Goal: Task Accomplishment & Management: Manage account settings

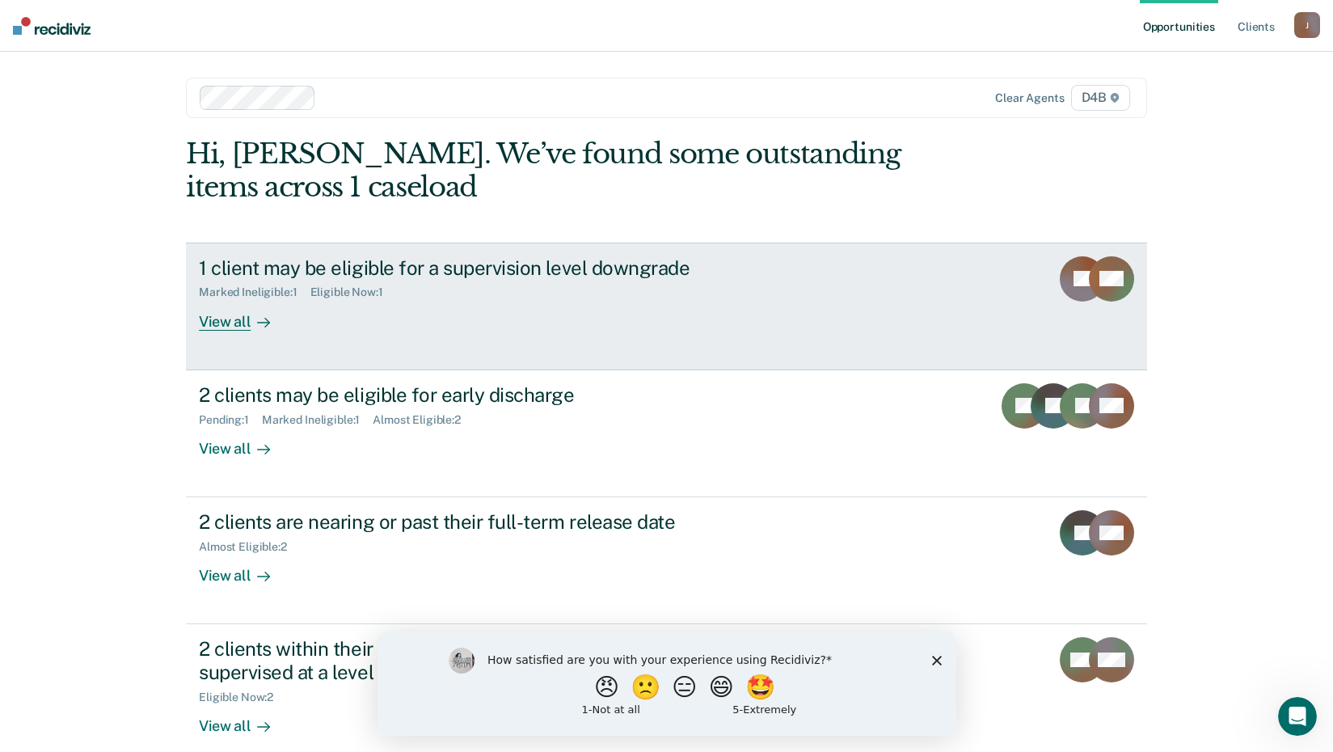
click at [209, 323] on div "View all" at bounding box center [244, 315] width 91 height 32
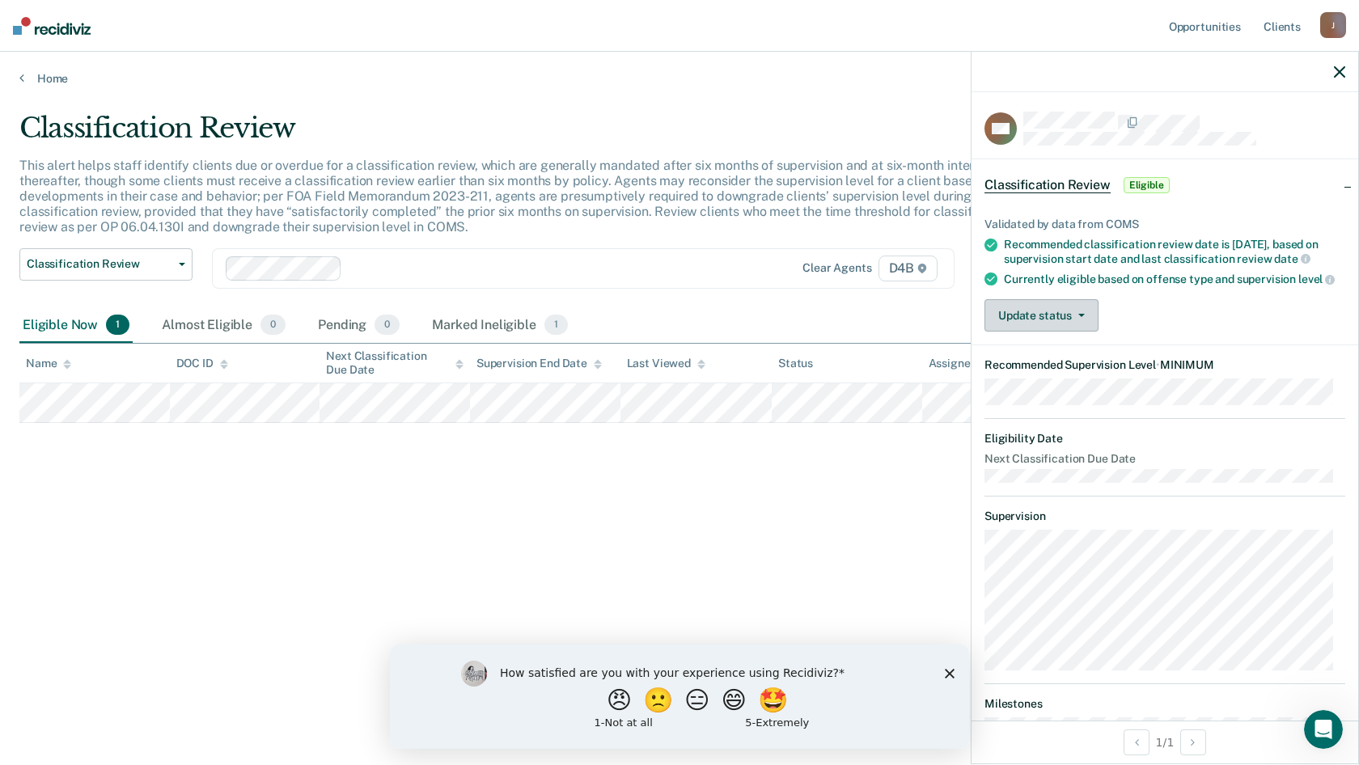
click at [1080, 331] on button "Update status" at bounding box center [1041, 315] width 114 height 32
click at [1042, 367] on button "[PERSON_NAME]" at bounding box center [1062, 354] width 156 height 26
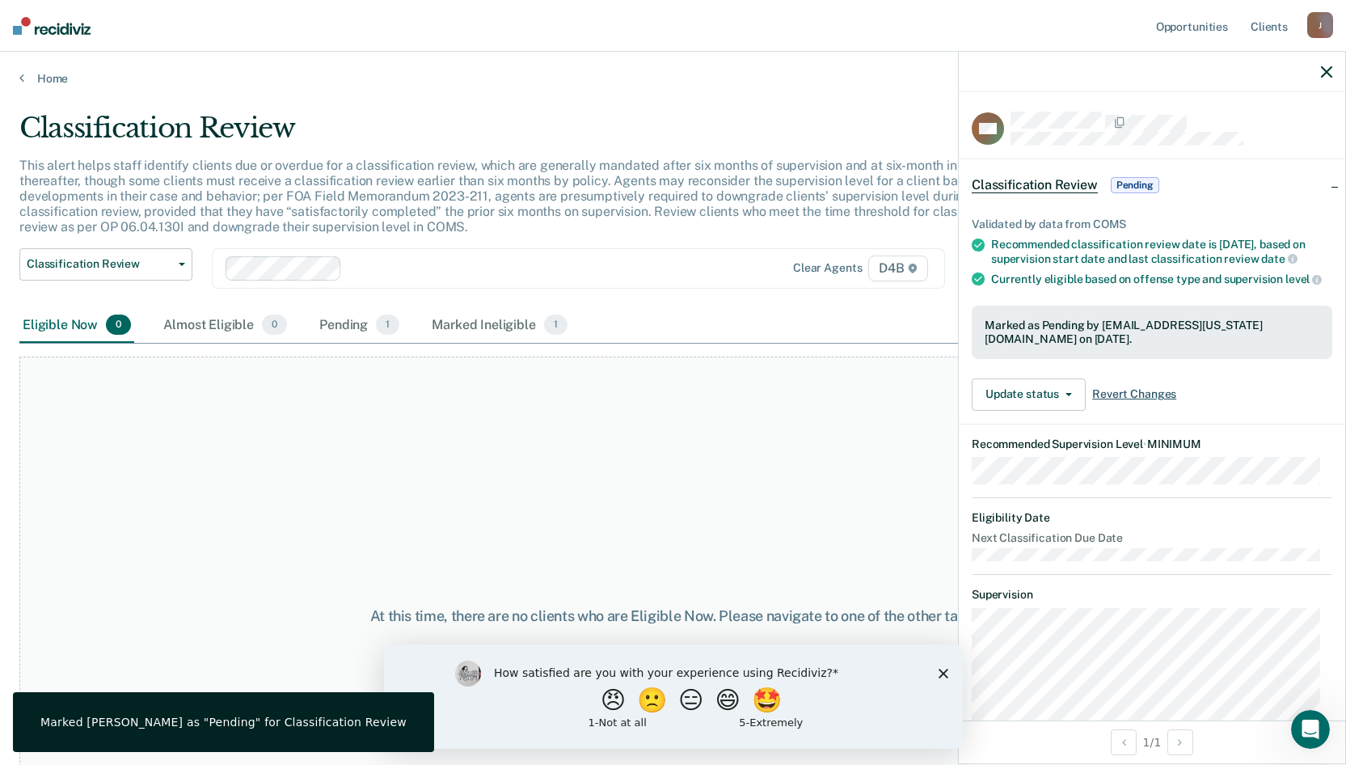
click at [1134, 401] on span "Revert Changes" at bounding box center [1134, 394] width 84 height 14
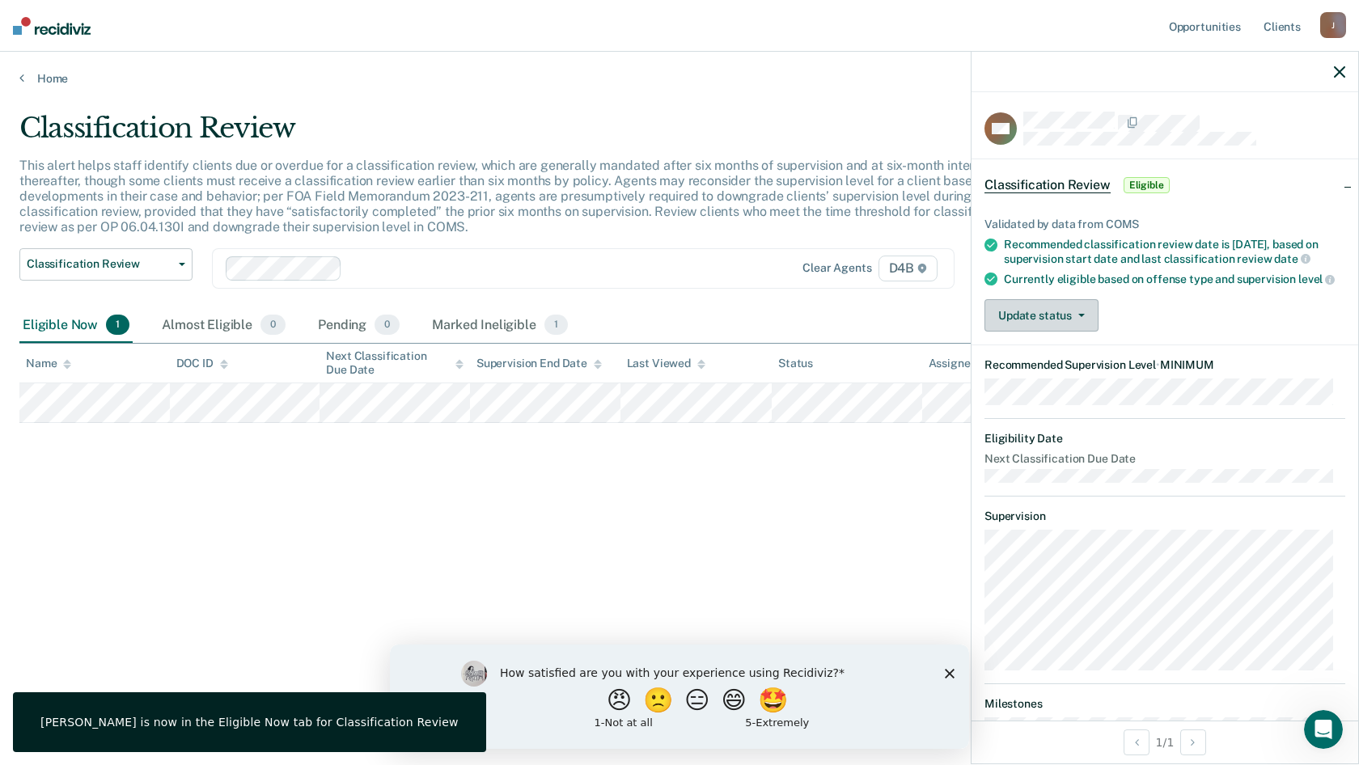
click at [1060, 328] on button "Update status" at bounding box center [1041, 315] width 114 height 32
click at [1046, 387] on button "Mark Ineligible" at bounding box center [1062, 380] width 156 height 26
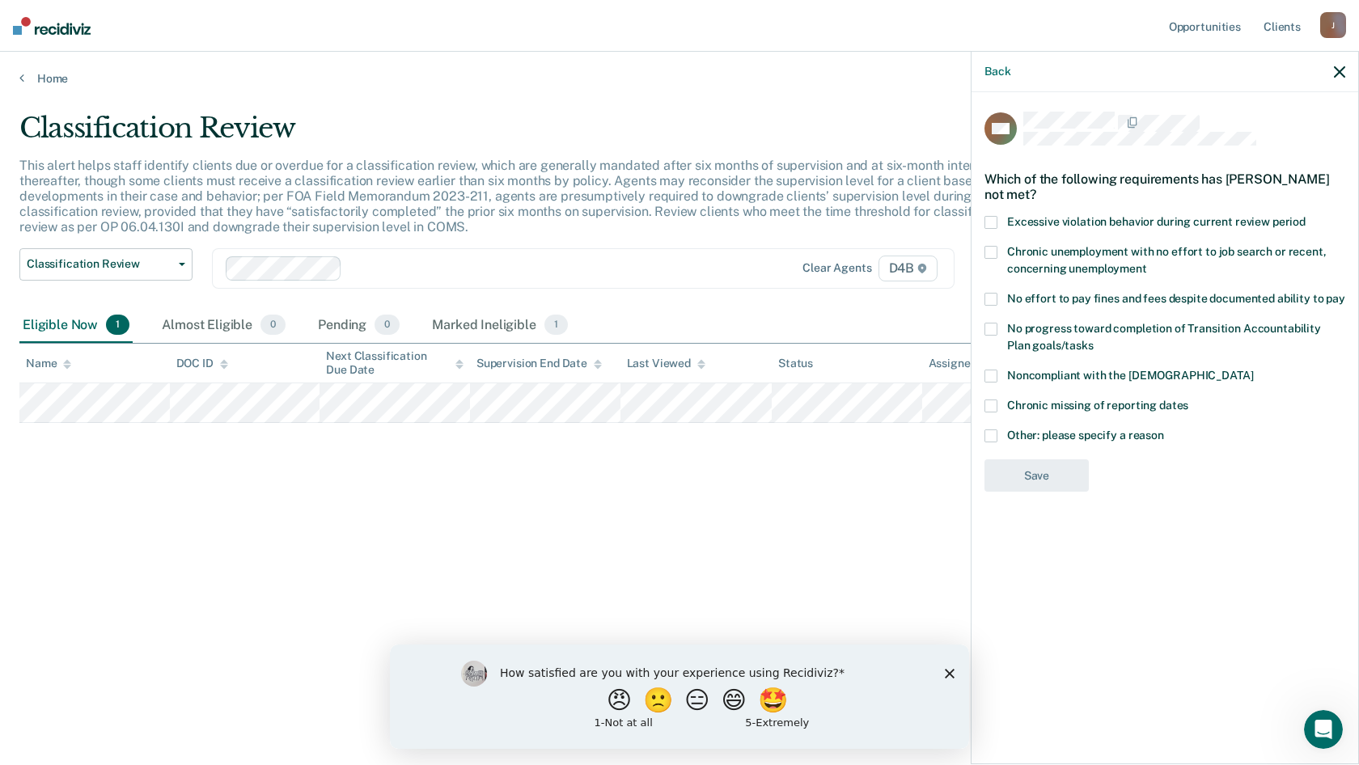
click at [1332, 70] on div "Back" at bounding box center [1164, 72] width 387 height 40
click at [1338, 68] on icon "button" at bounding box center [1338, 71] width 11 height 11
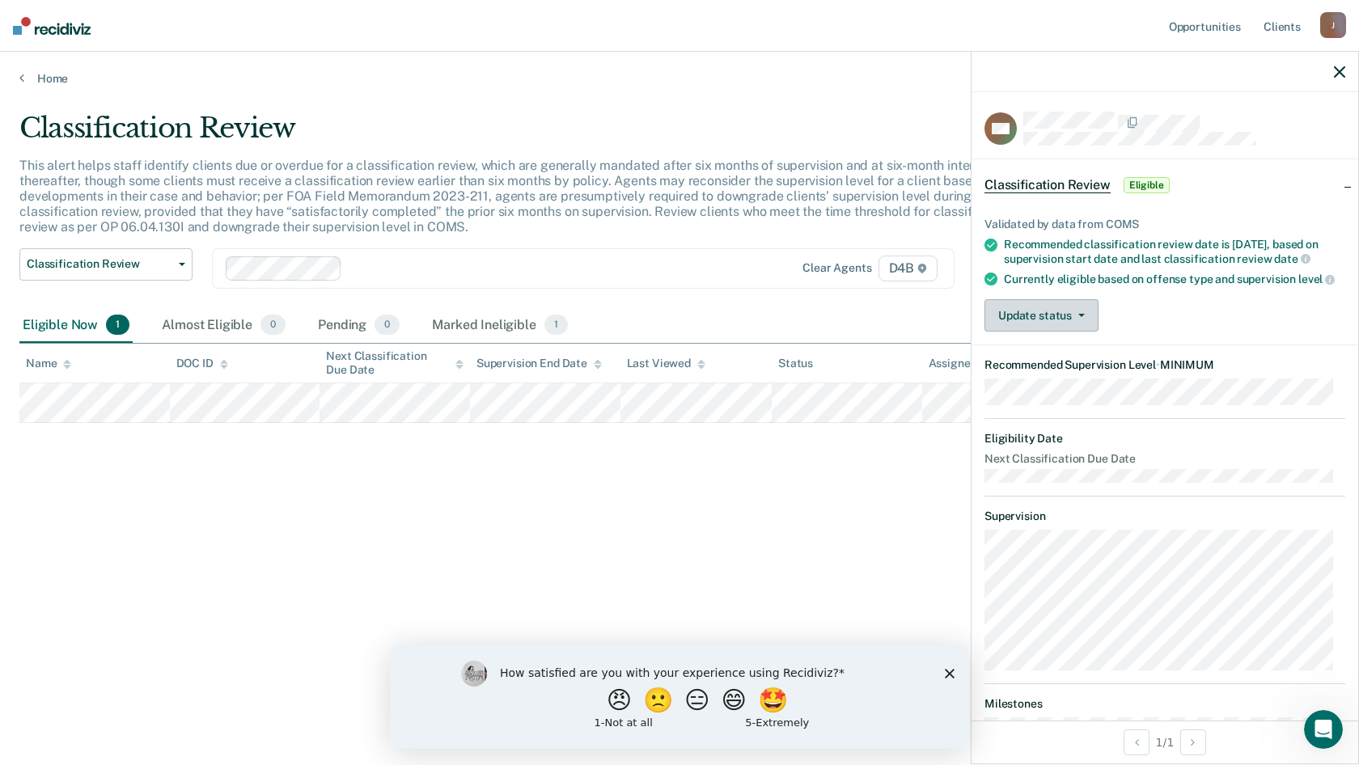
click at [1081, 317] on icon "button" at bounding box center [1081, 315] width 6 height 3
click at [1040, 367] on button "[PERSON_NAME]" at bounding box center [1062, 354] width 156 height 26
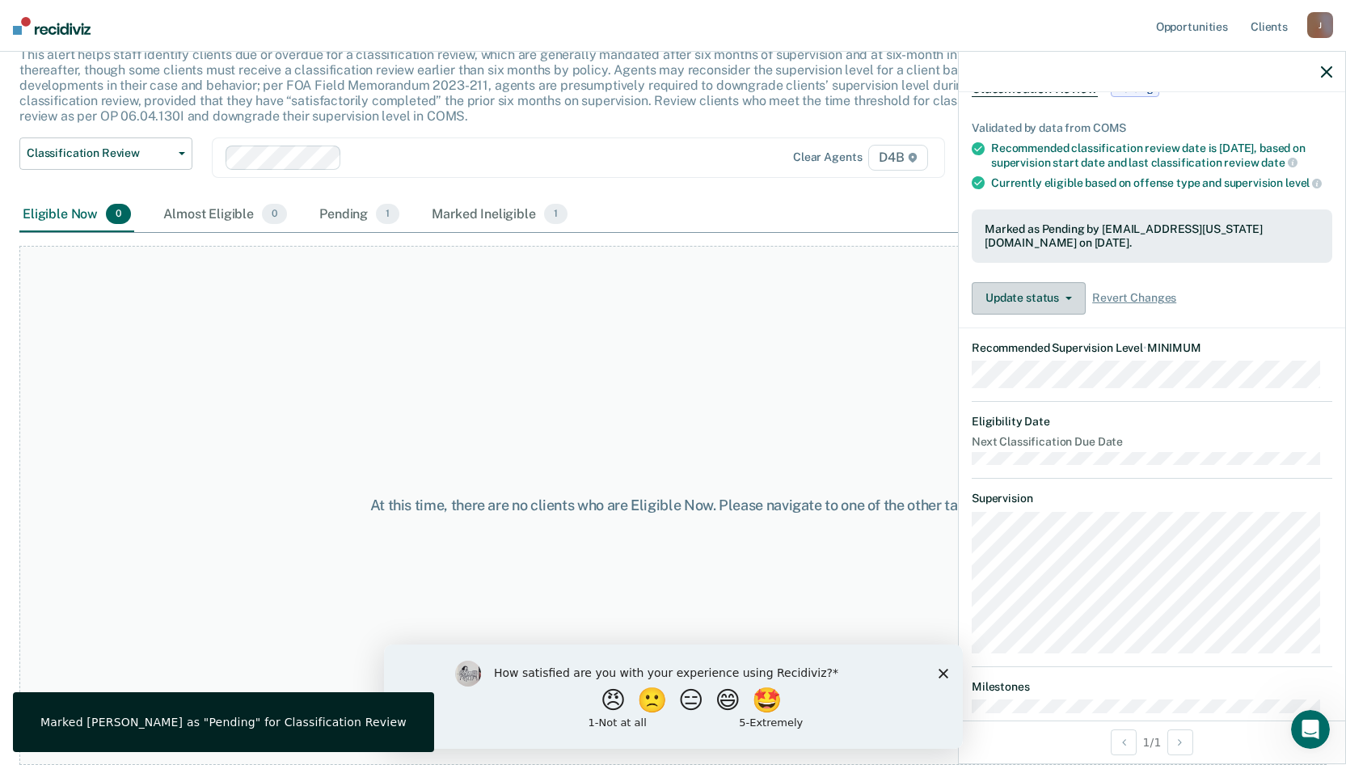
scroll to position [193, 0]
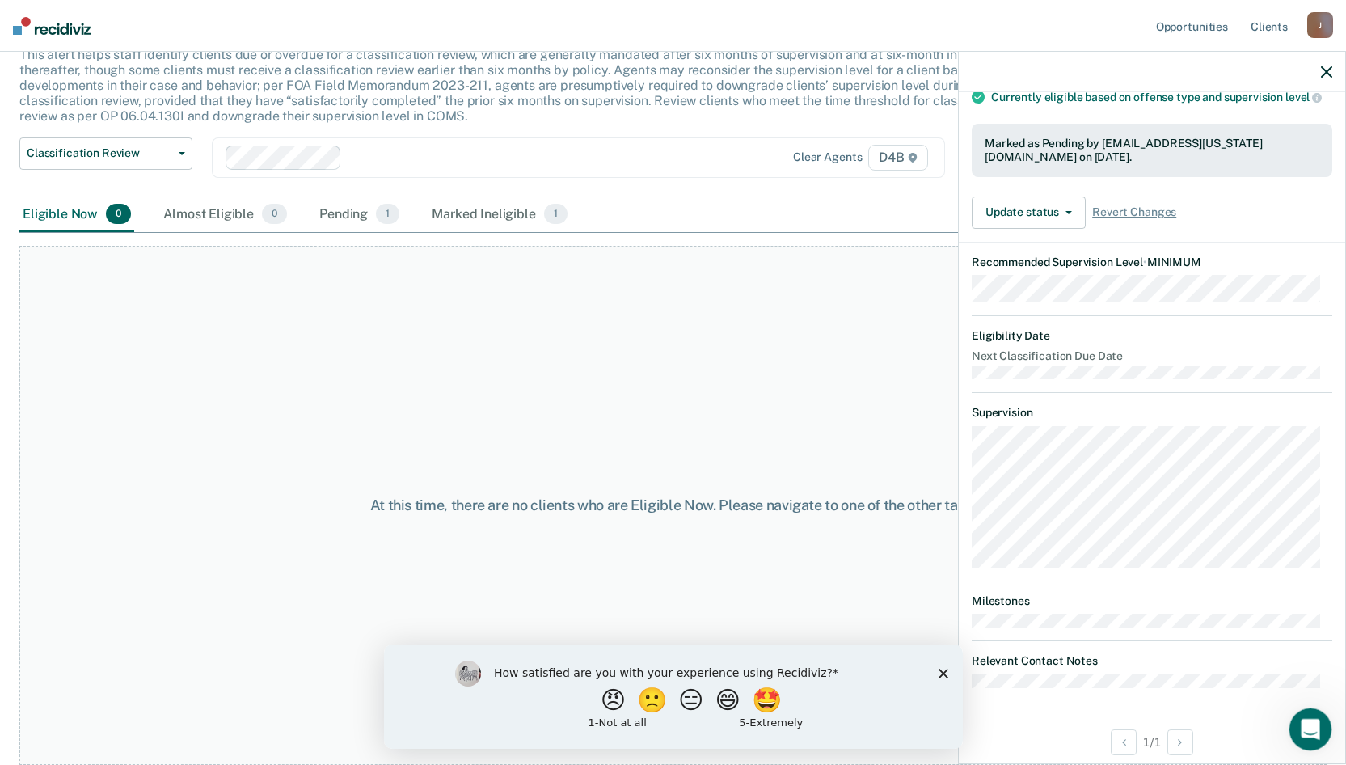
drag, startPoint x: 1307, startPoint y: 723, endPoint x: 2579, endPoint y: 1432, distance: 1456.4
click at [1306, 722] on icon "Open Intercom Messenger" at bounding box center [1308, 727] width 27 height 27
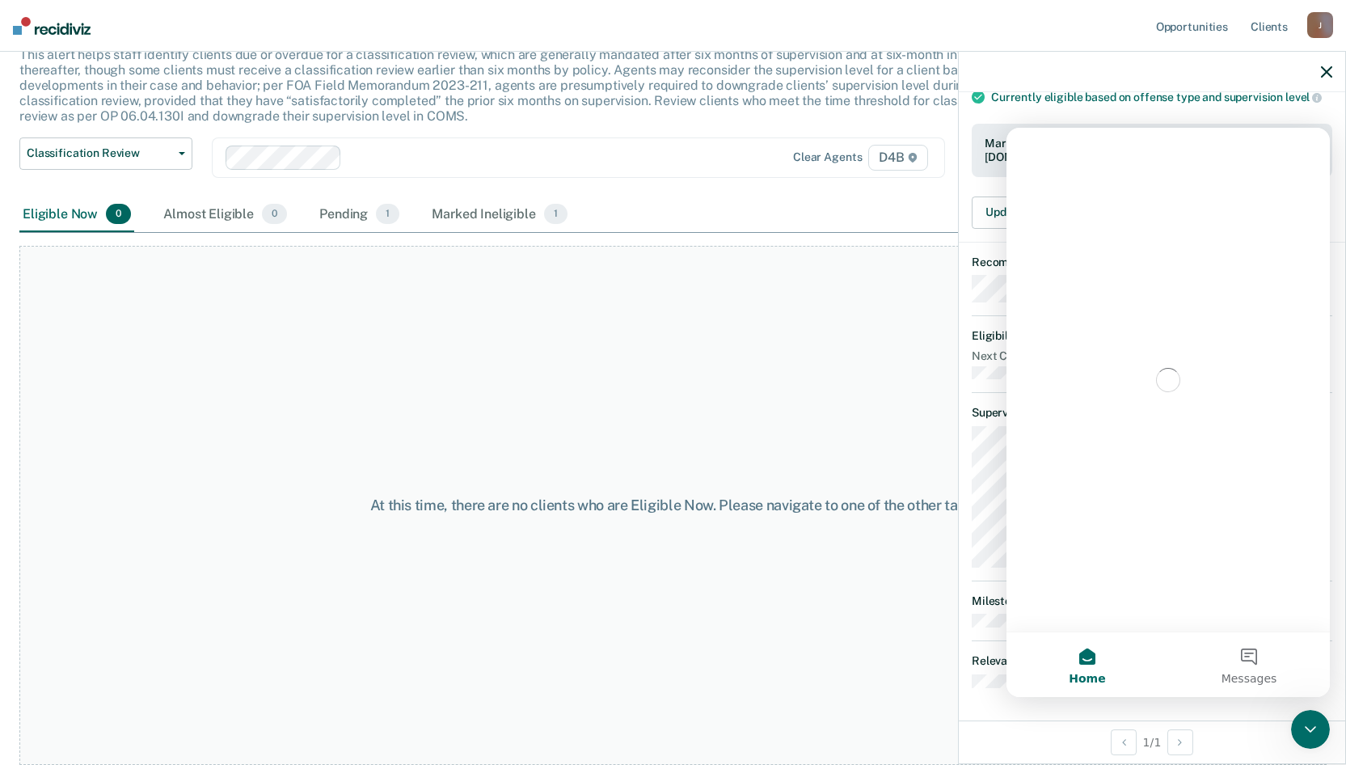
scroll to position [0, 0]
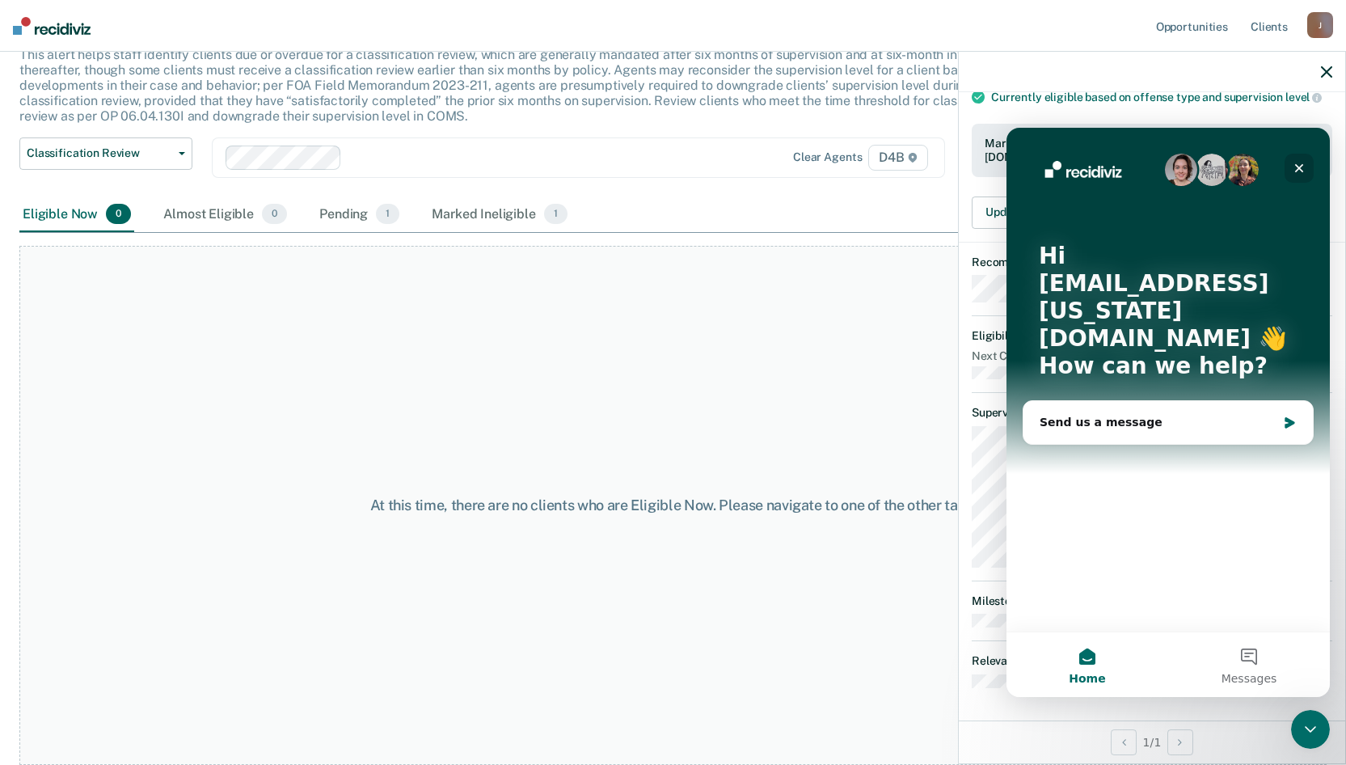
click at [1300, 167] on icon "Close" at bounding box center [1299, 168] width 9 height 9
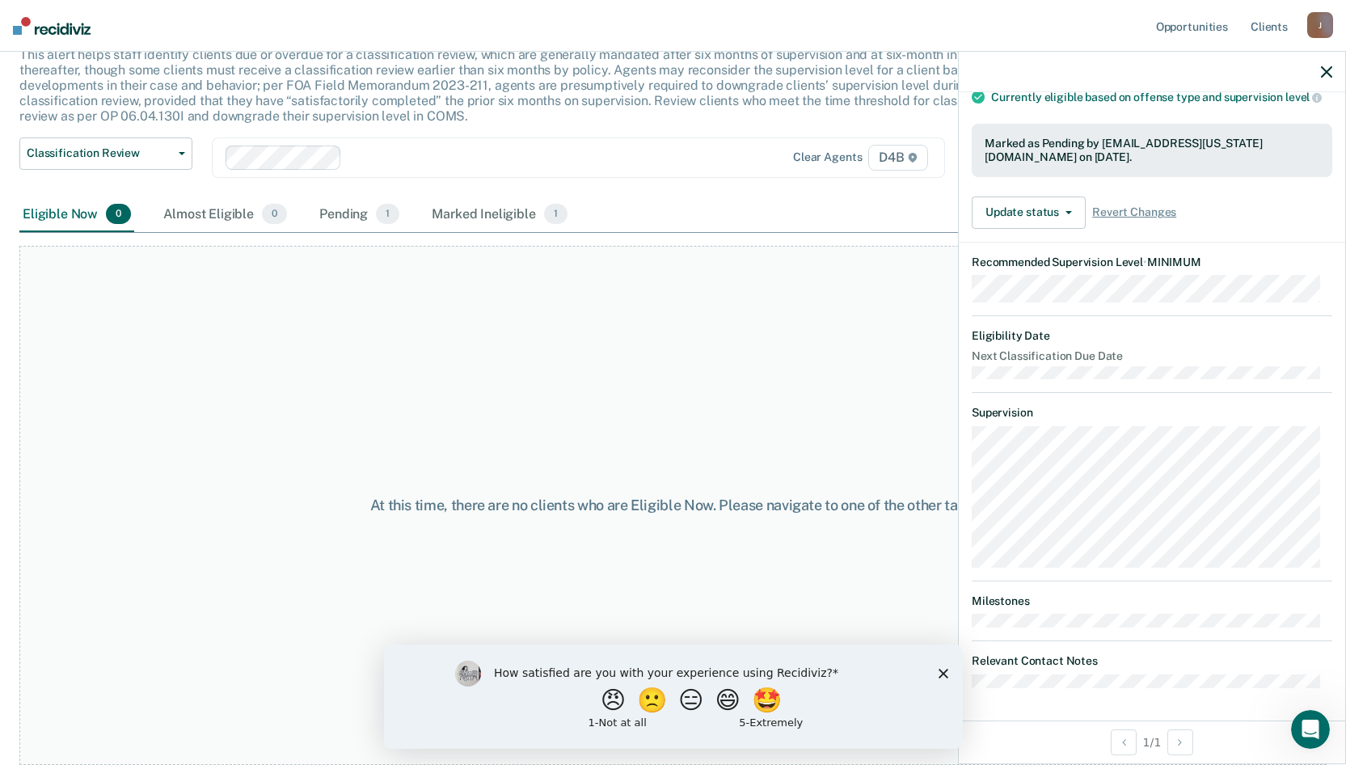
click at [1325, 64] on div at bounding box center [1152, 72] width 387 height 40
click at [1329, 70] on icon "button" at bounding box center [1326, 71] width 11 height 11
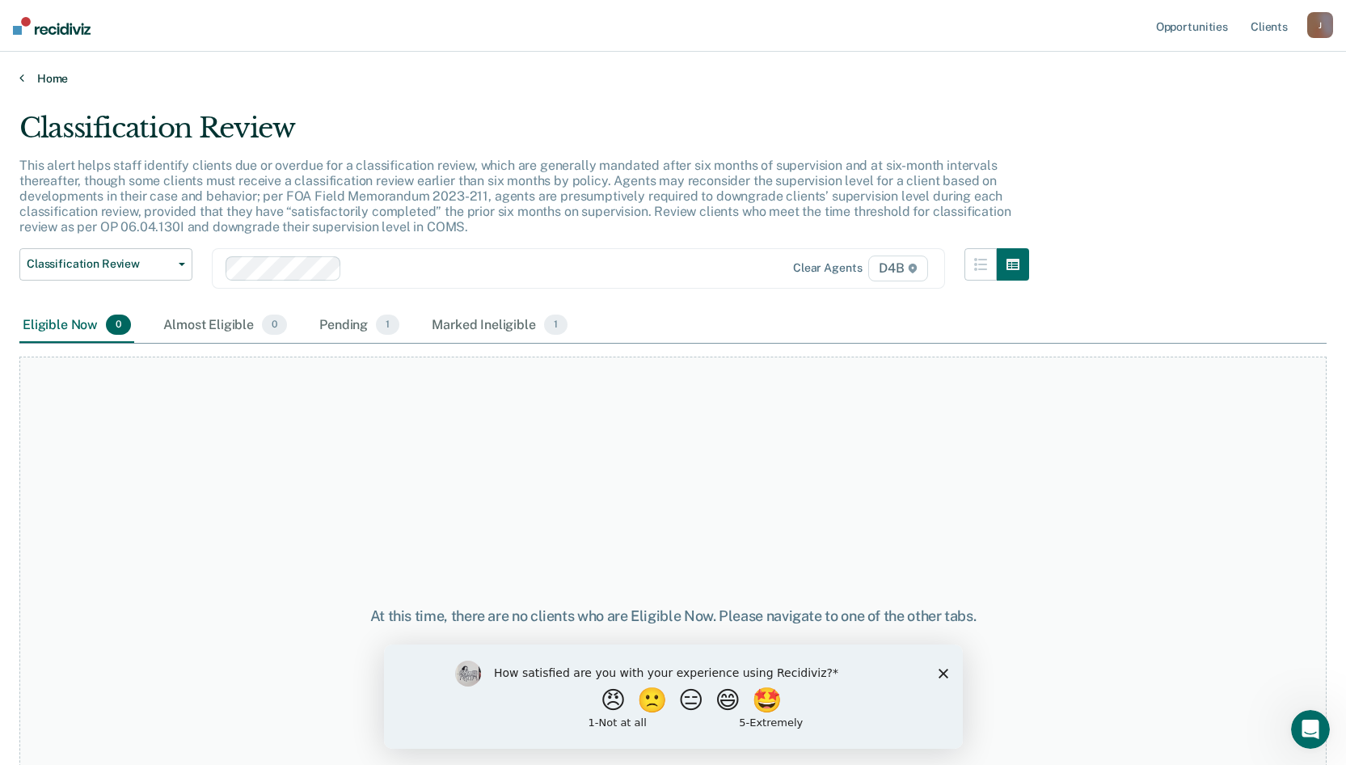
click at [23, 77] on icon at bounding box center [21, 77] width 5 height 13
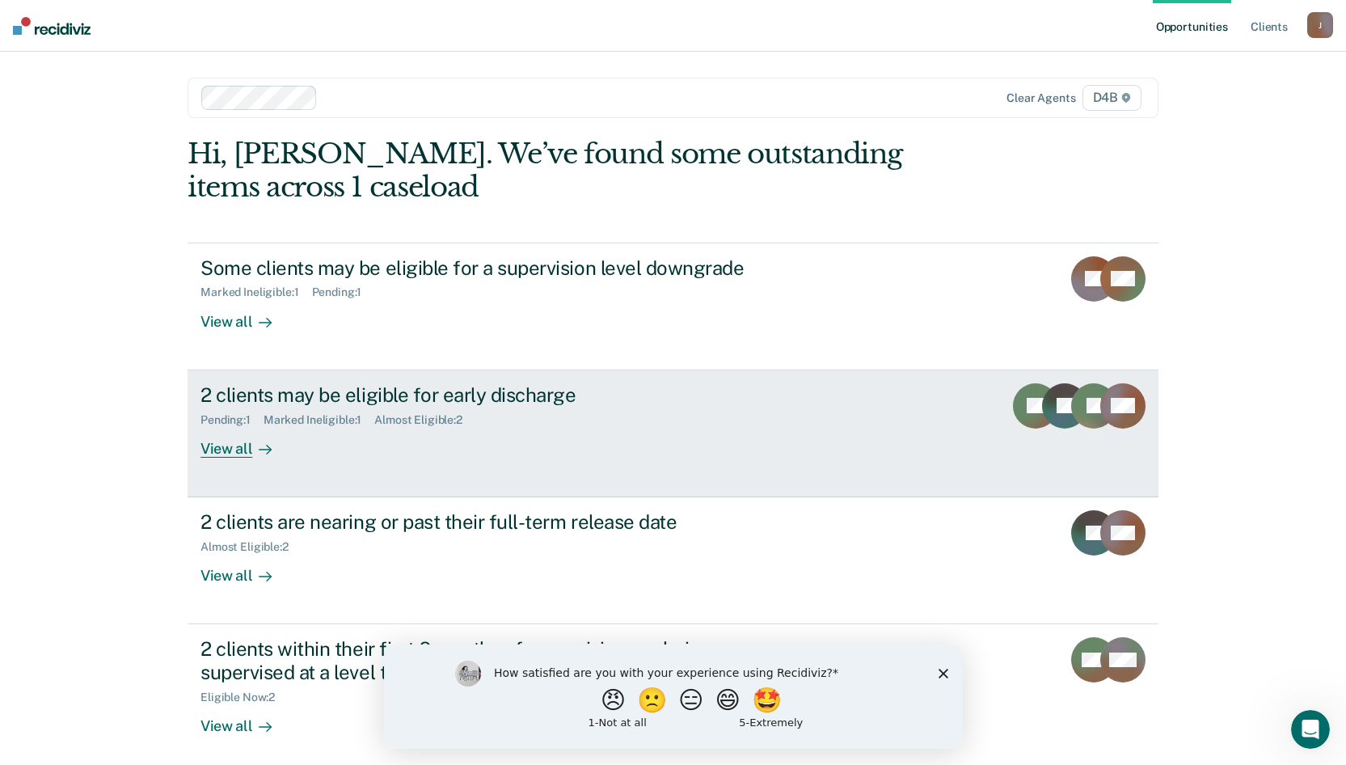
click at [240, 450] on div "View all" at bounding box center [246, 442] width 91 height 32
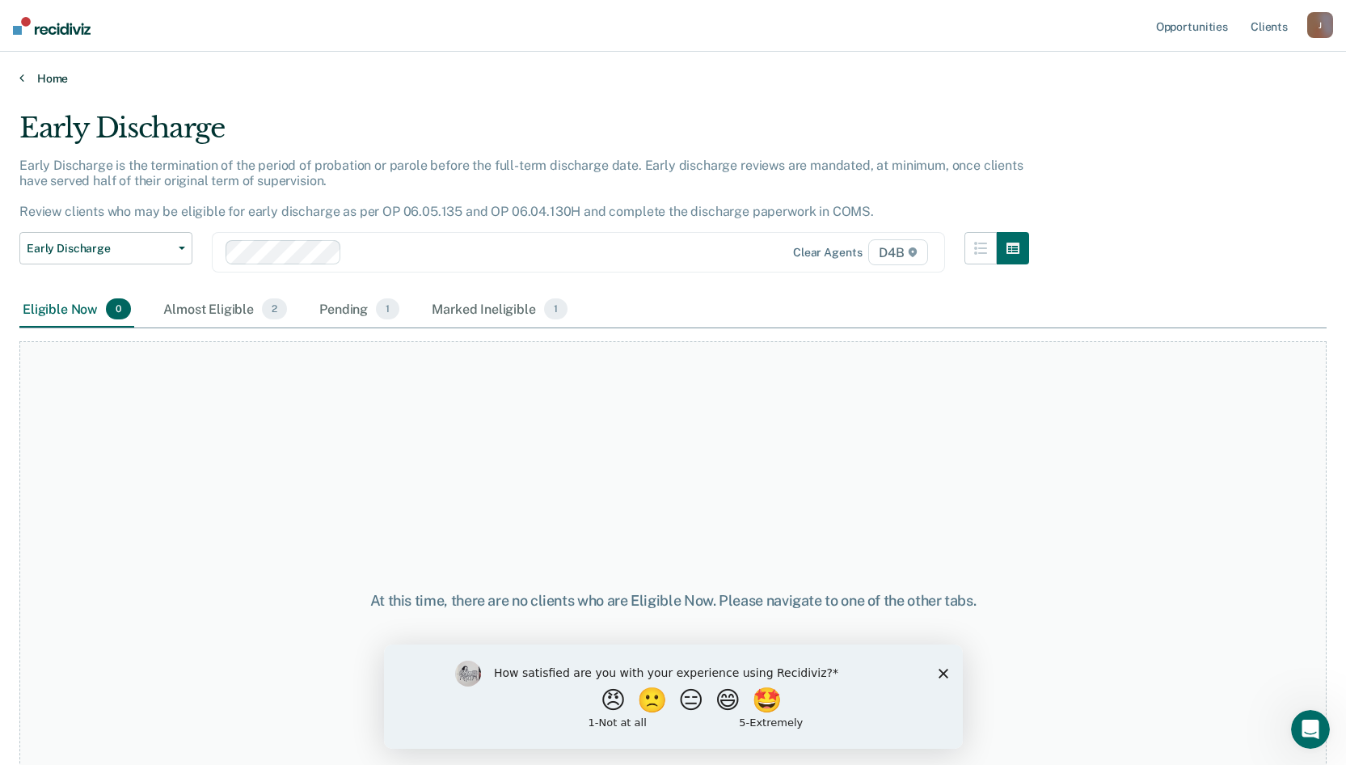
click at [42, 82] on link "Home" at bounding box center [673, 78] width 1308 height 15
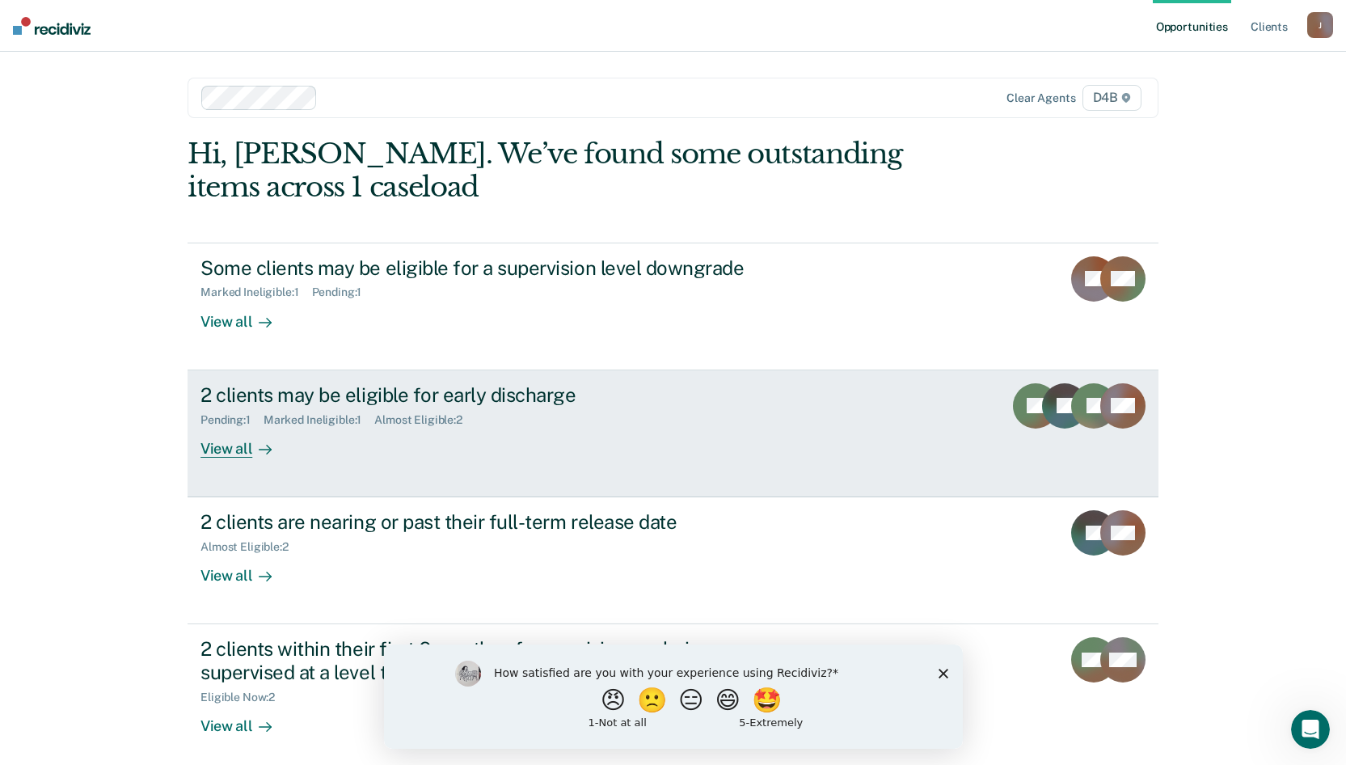
click at [239, 393] on div "2 clients may be eligible for early discharge" at bounding box center [485, 394] width 568 height 23
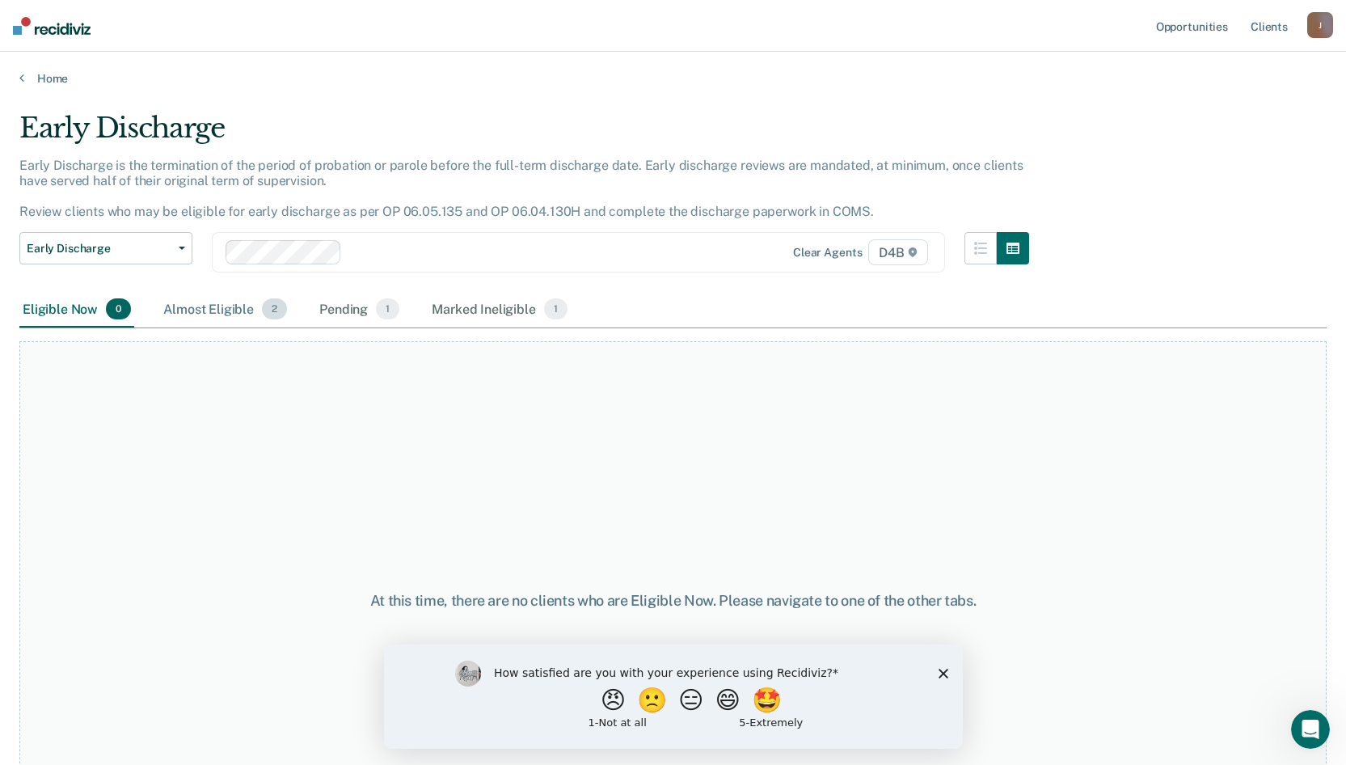
click at [274, 311] on span "2" at bounding box center [274, 308] width 25 height 21
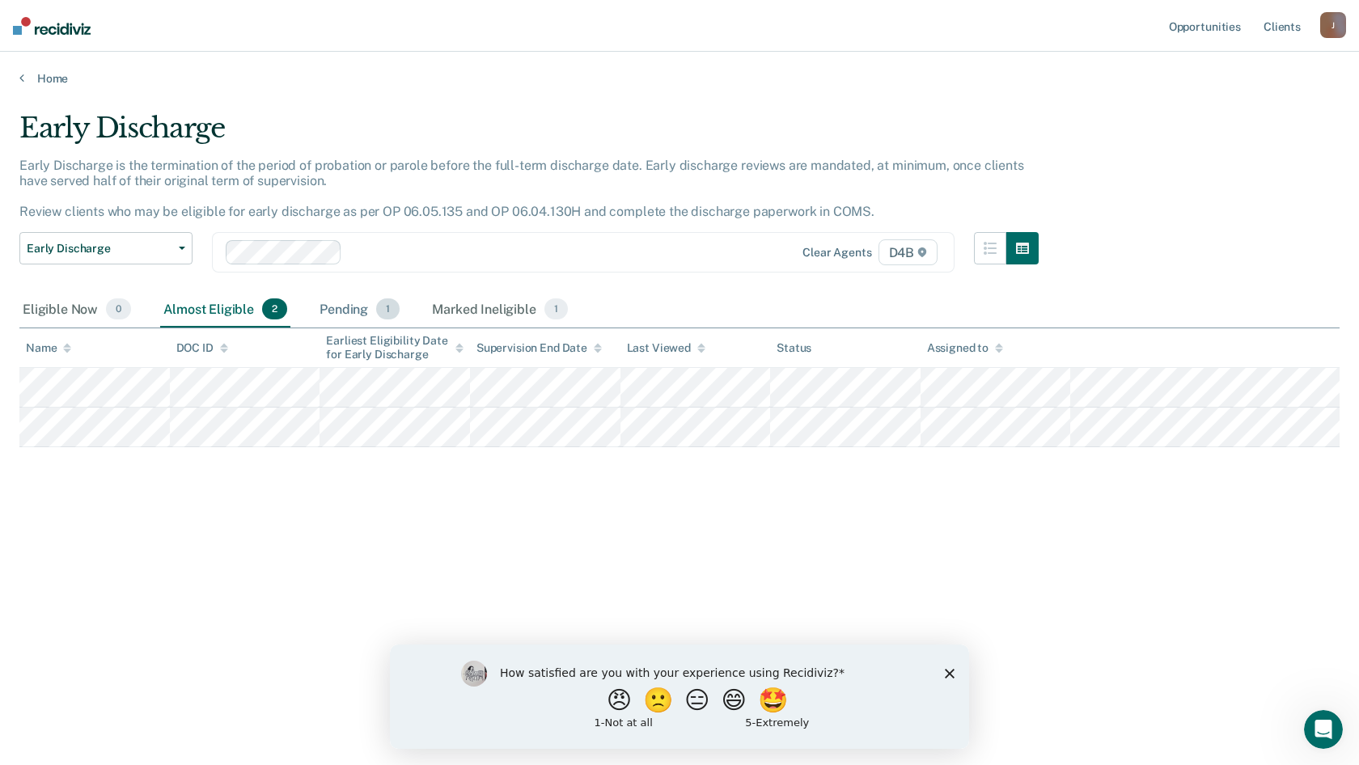
click at [372, 309] on div "Pending 1" at bounding box center [359, 310] width 87 height 36
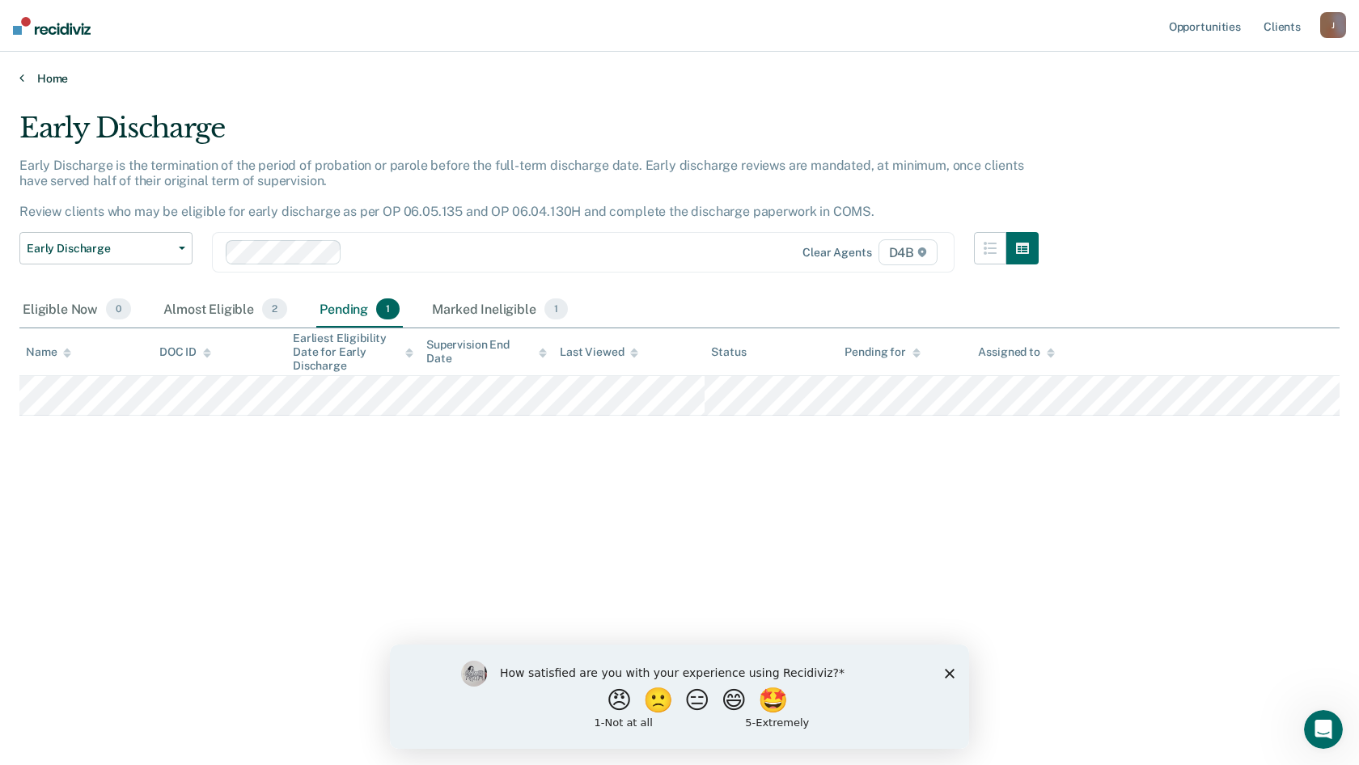
click at [31, 78] on link "Home" at bounding box center [679, 78] width 1320 height 15
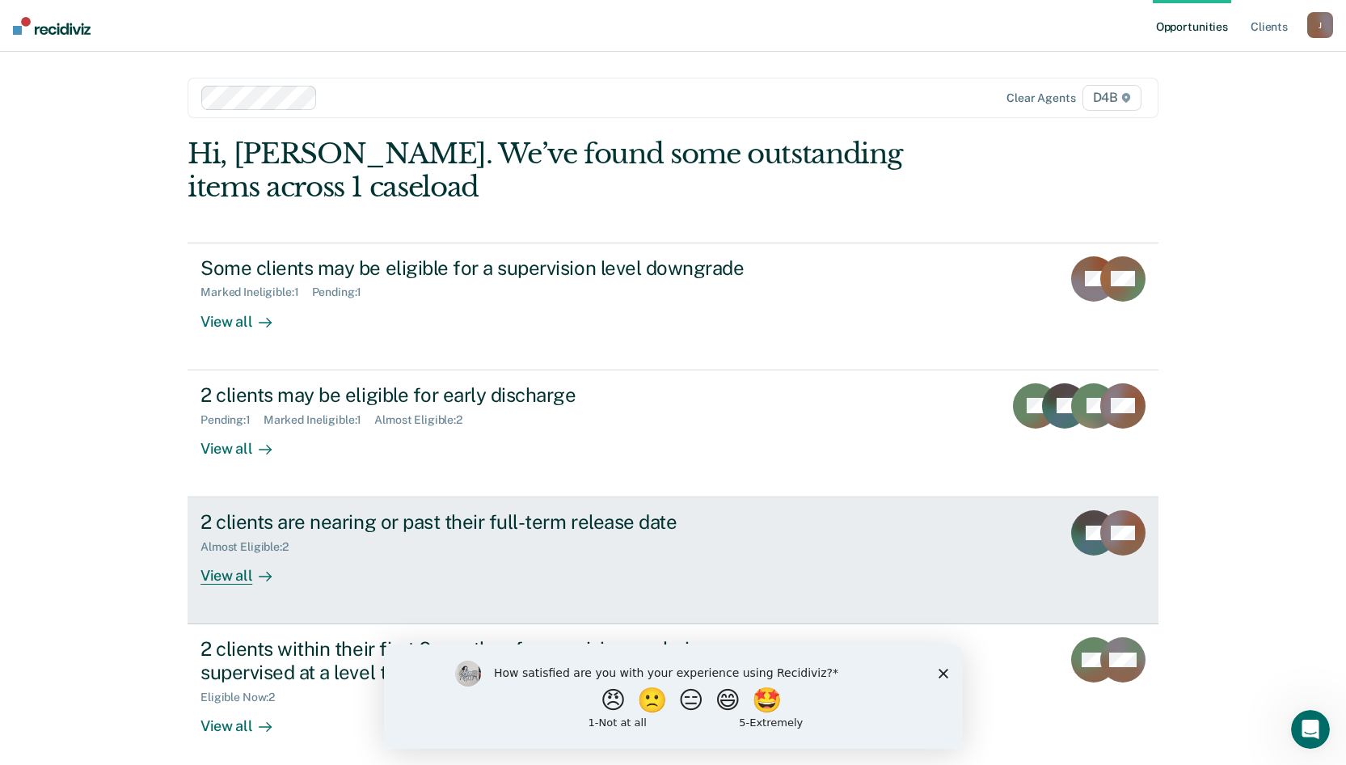
click at [244, 525] on div "2 clients are nearing or past their full-term release date" at bounding box center [485, 521] width 568 height 23
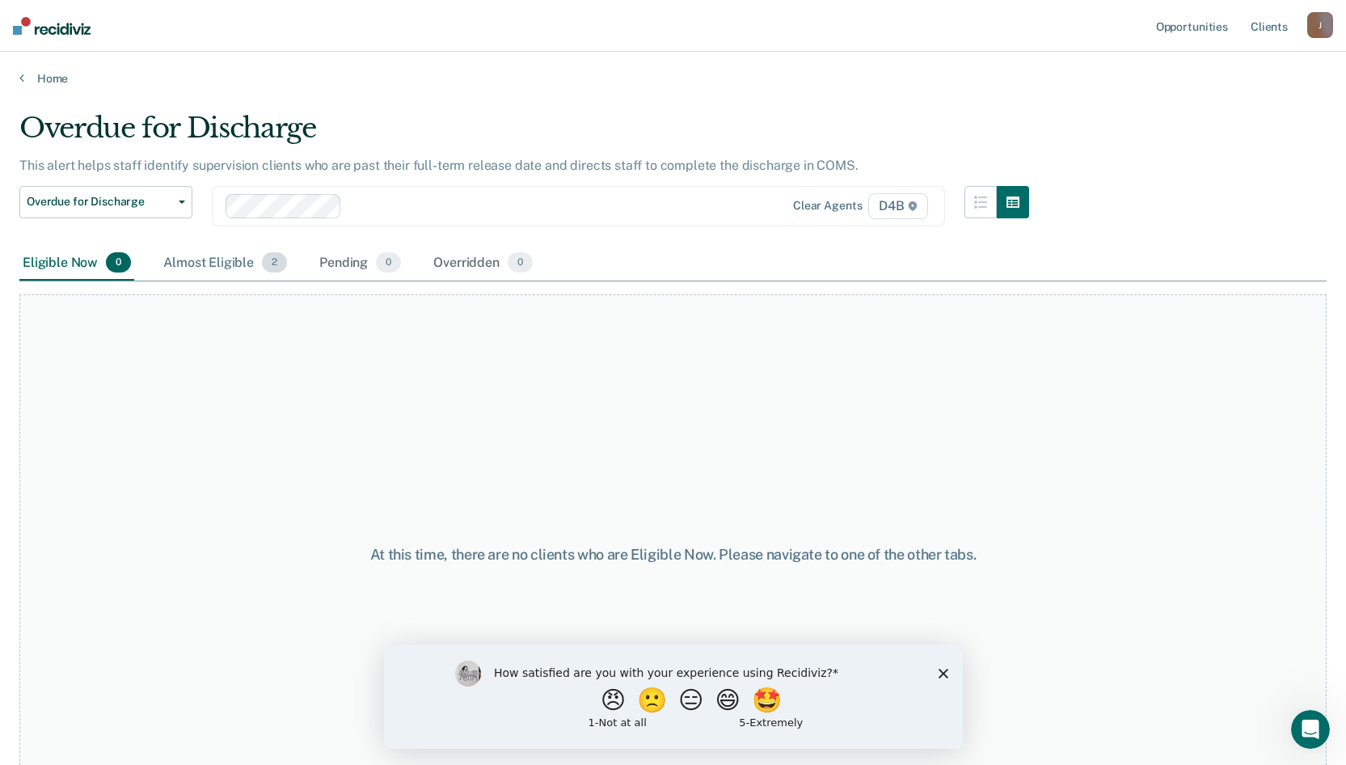
click at [262, 266] on span "2" at bounding box center [274, 262] width 25 height 21
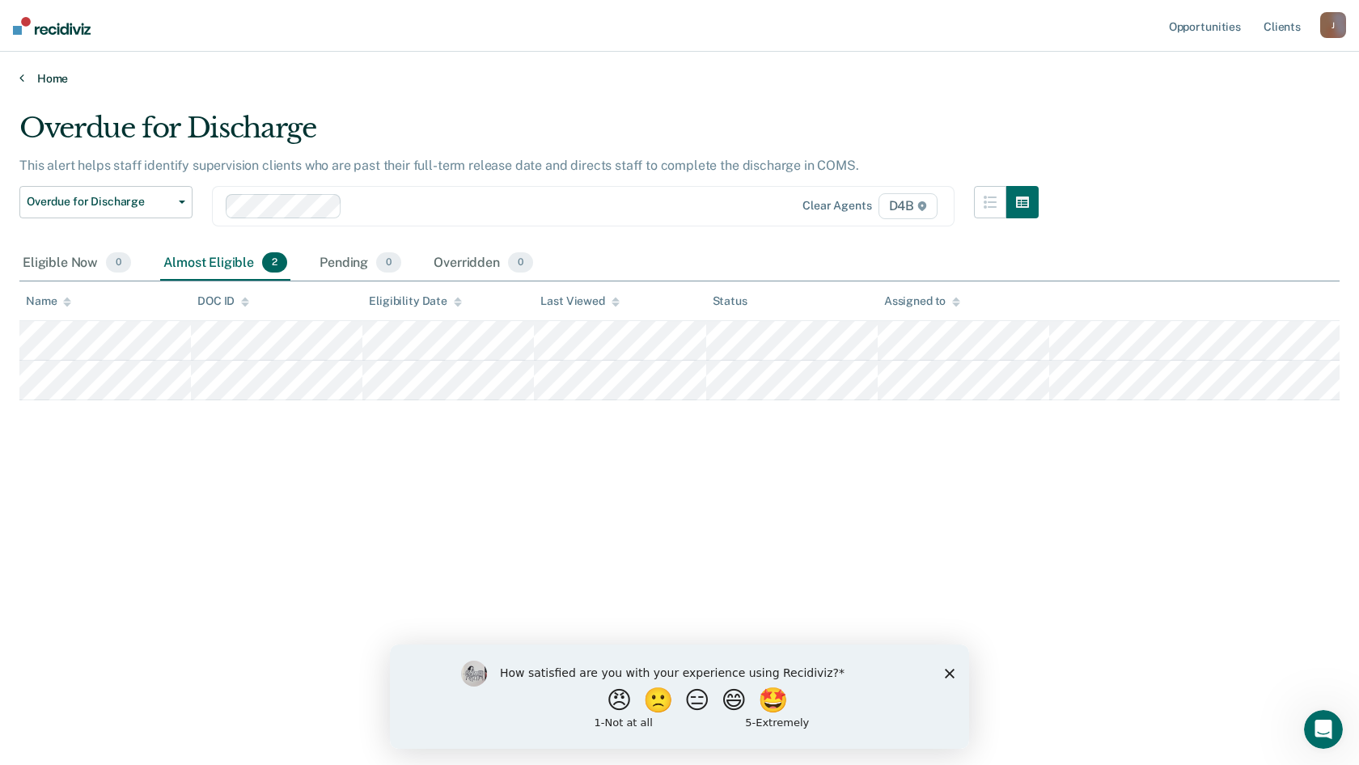
click at [38, 78] on link "Home" at bounding box center [679, 78] width 1320 height 15
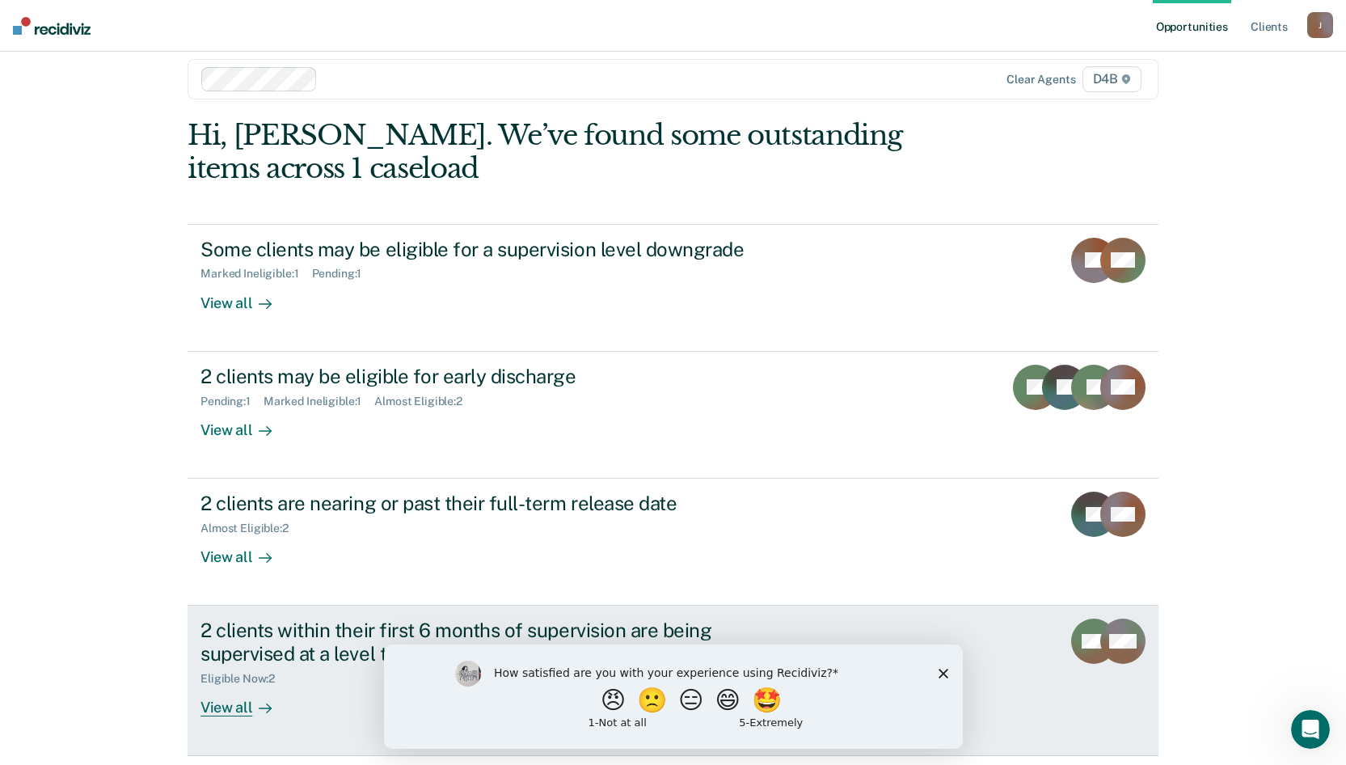
scroll to position [74, 0]
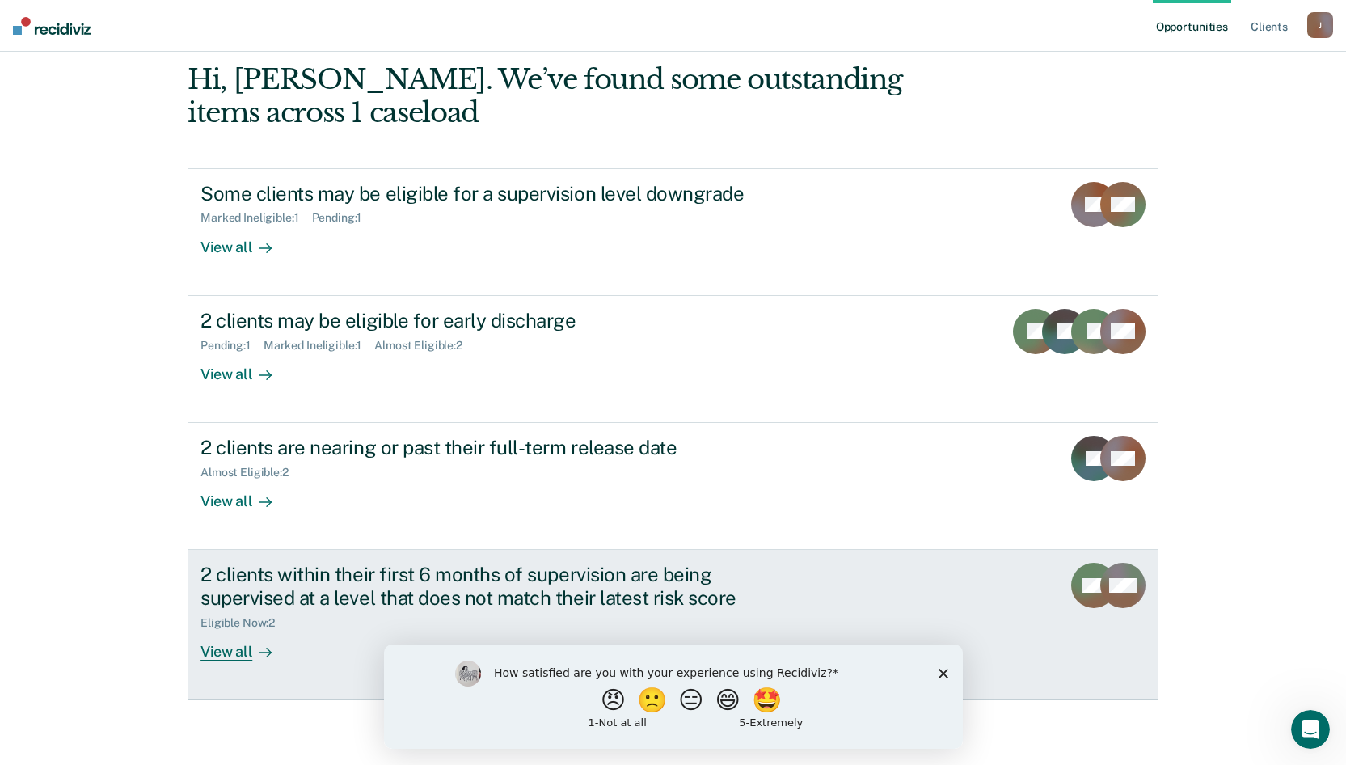
click at [223, 650] on div "View all" at bounding box center [246, 646] width 91 height 32
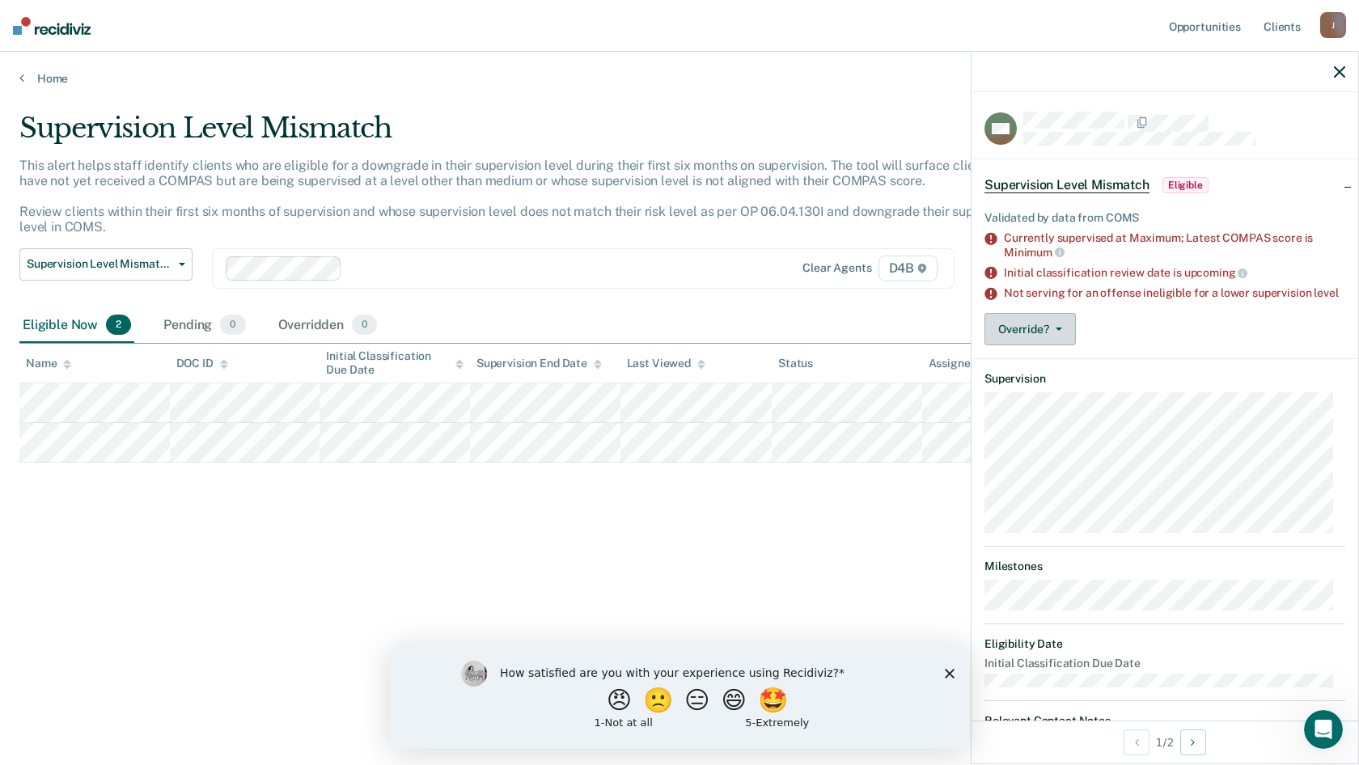
click at [1052, 336] on button "Override?" at bounding box center [1029, 329] width 91 height 32
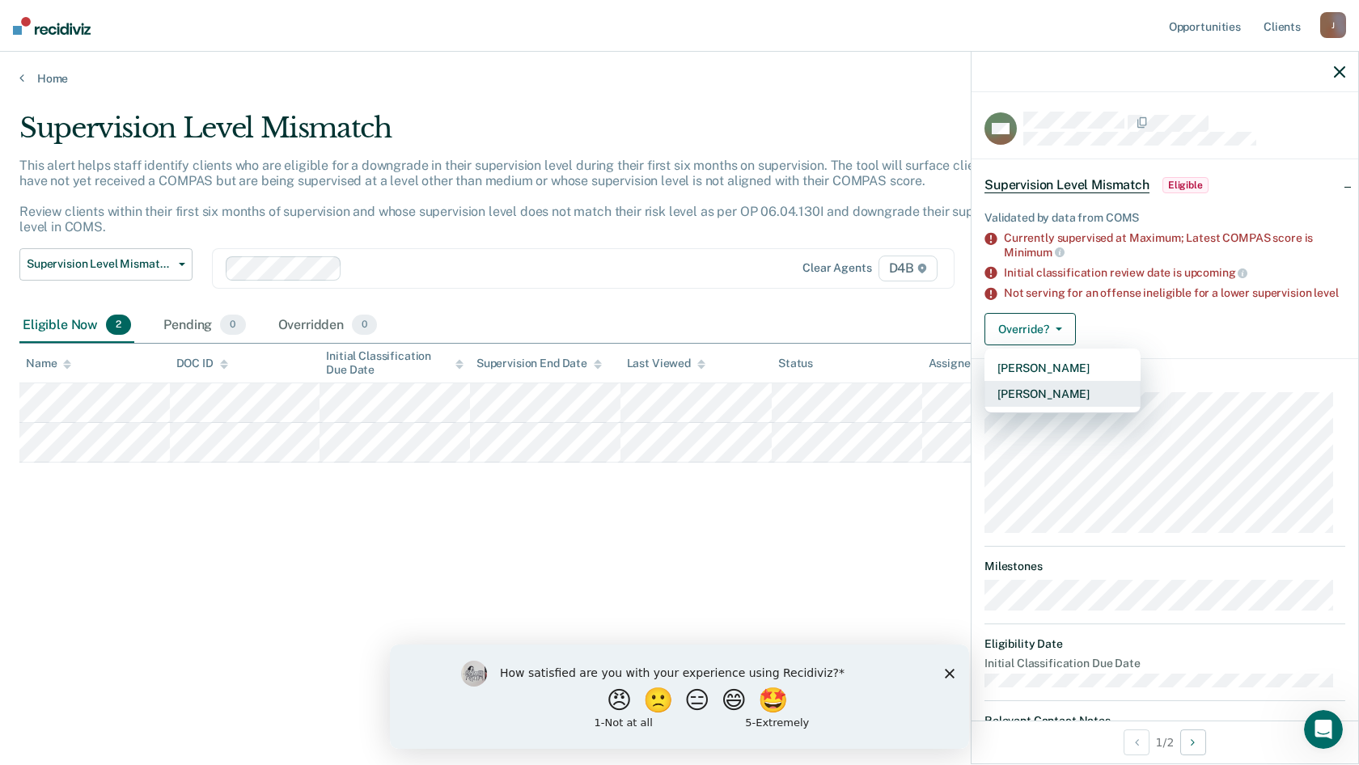
click at [1054, 399] on button "[PERSON_NAME]" at bounding box center [1062, 394] width 156 height 26
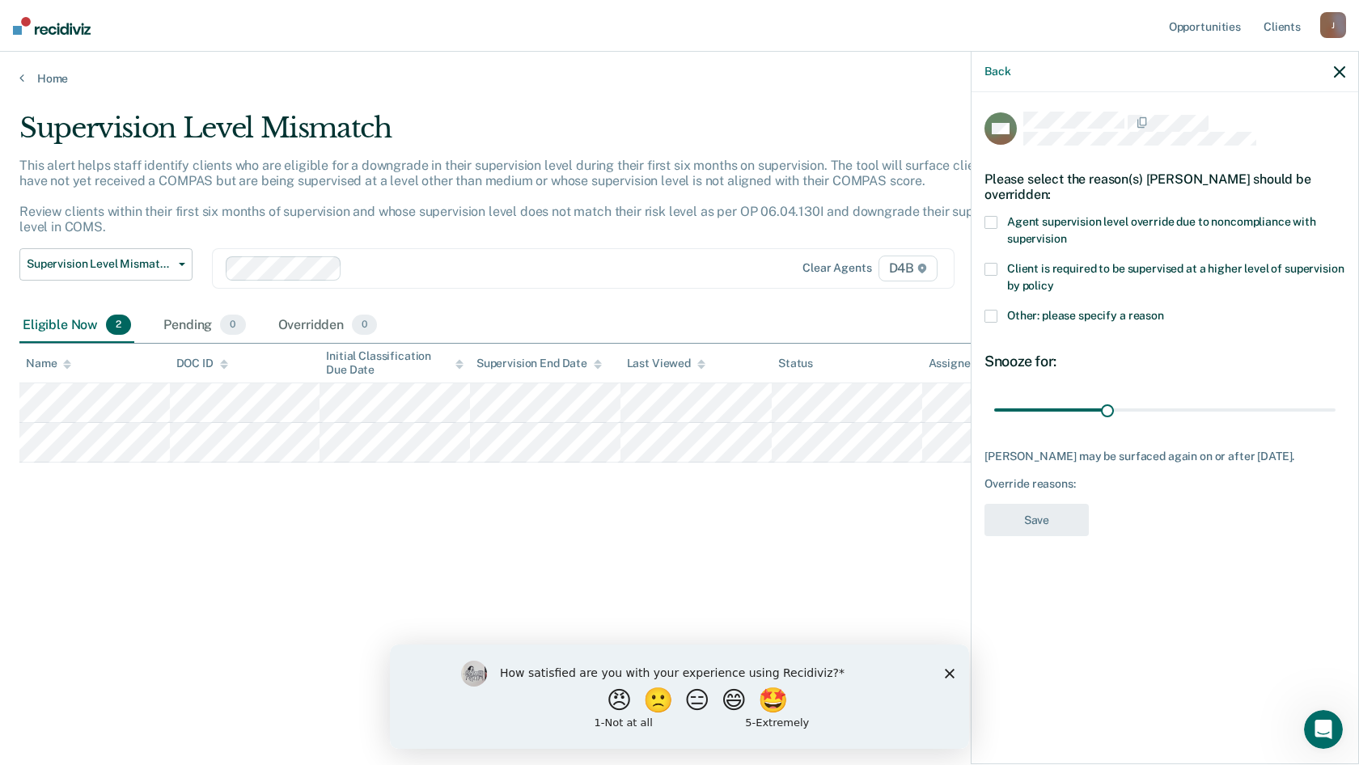
click at [987, 263] on span at bounding box center [990, 269] width 13 height 13
click at [1030, 537] on button "Save" at bounding box center [1036, 520] width 104 height 33
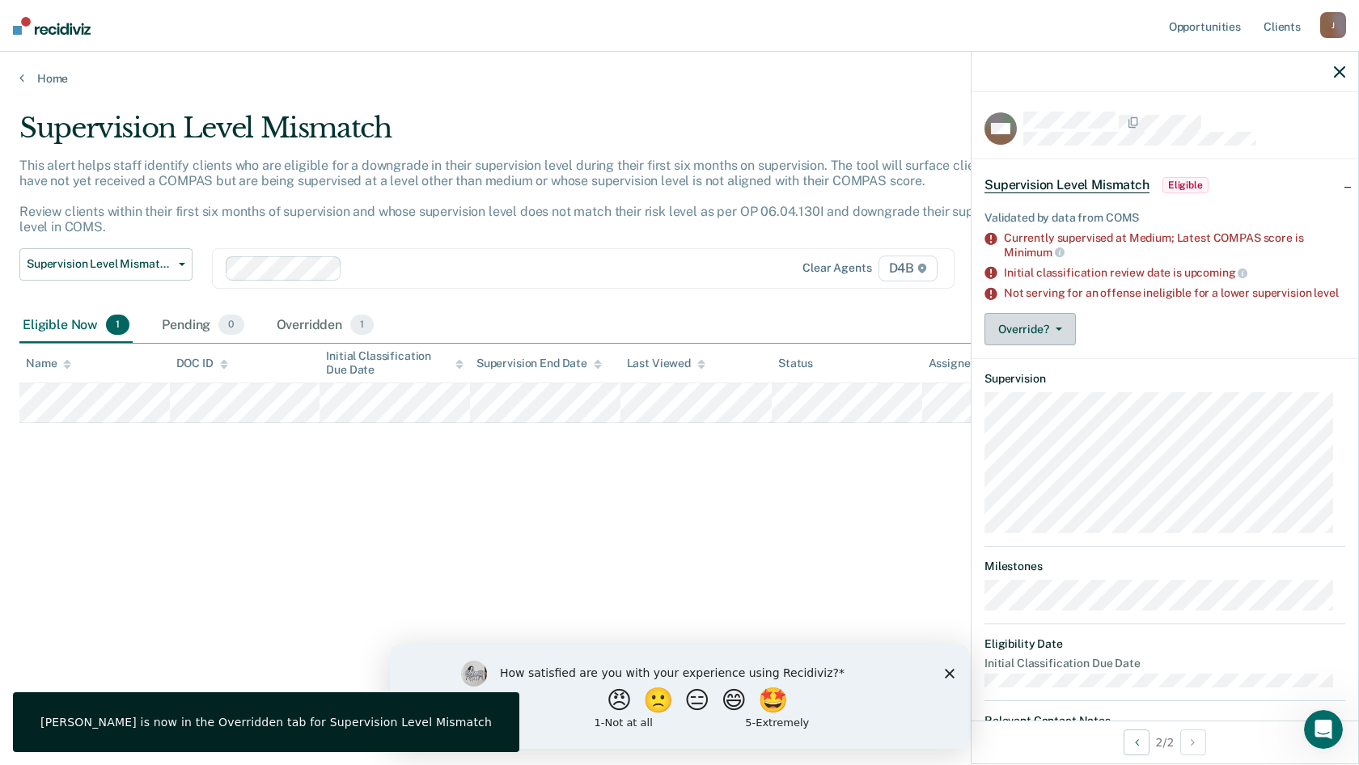
click at [1060, 343] on button "Override?" at bounding box center [1029, 329] width 91 height 32
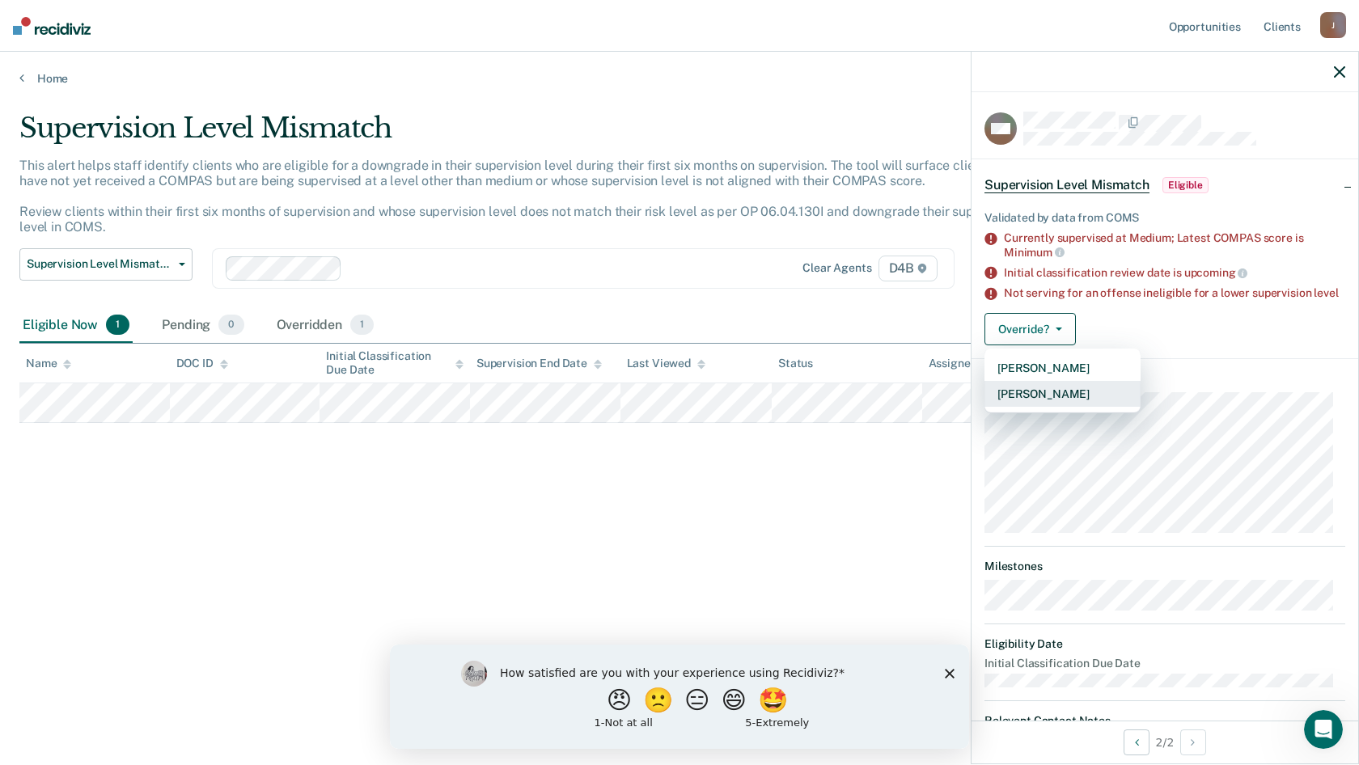
click at [1020, 406] on button "[PERSON_NAME]" at bounding box center [1062, 394] width 156 height 26
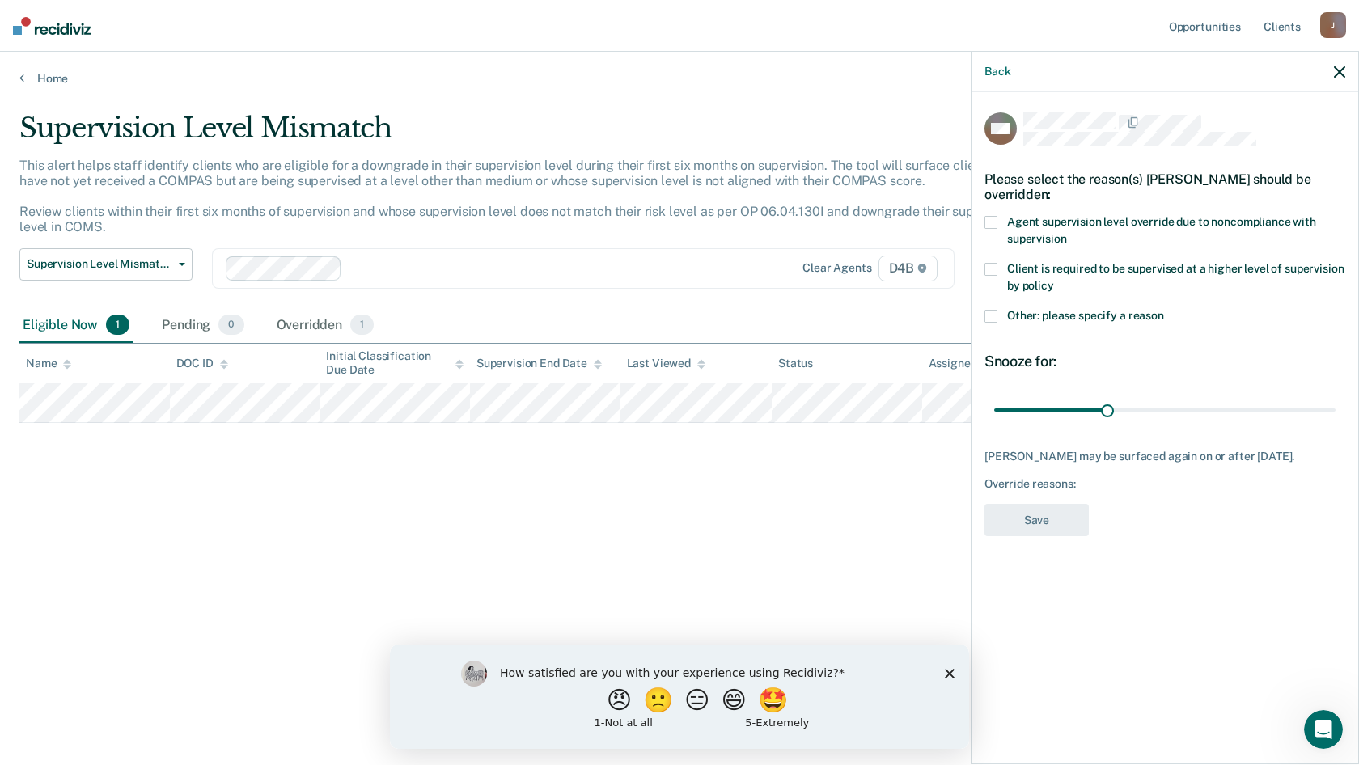
click at [995, 263] on span at bounding box center [990, 269] width 13 height 13
click at [1053, 509] on button "Save" at bounding box center [1036, 520] width 104 height 33
